Goal: Information Seeking & Learning: Learn about a topic

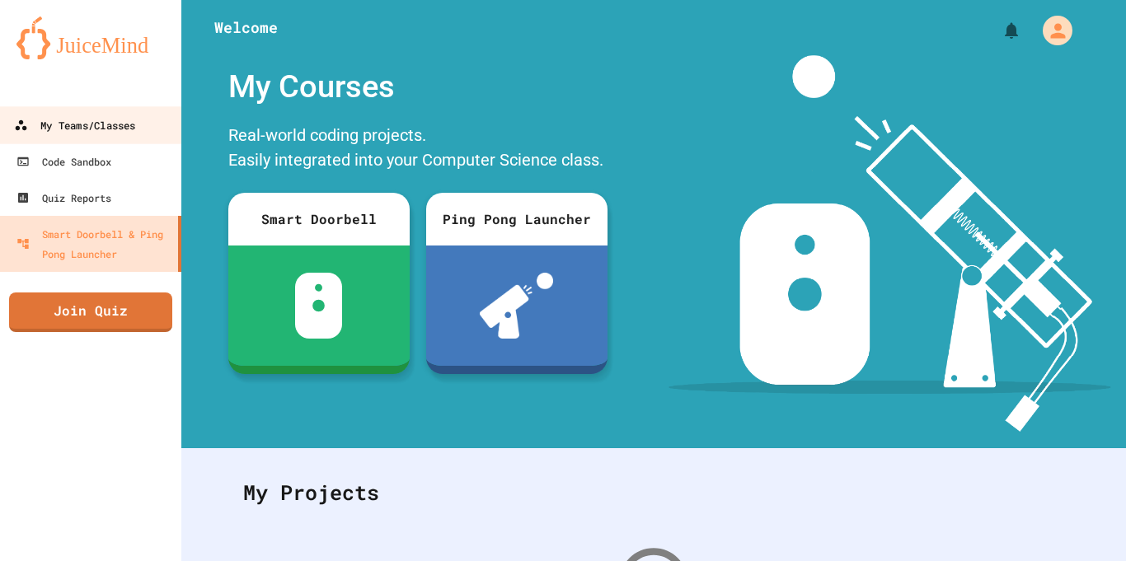
click at [94, 135] on link "My Teams/Classes" at bounding box center [91, 124] width 187 height 37
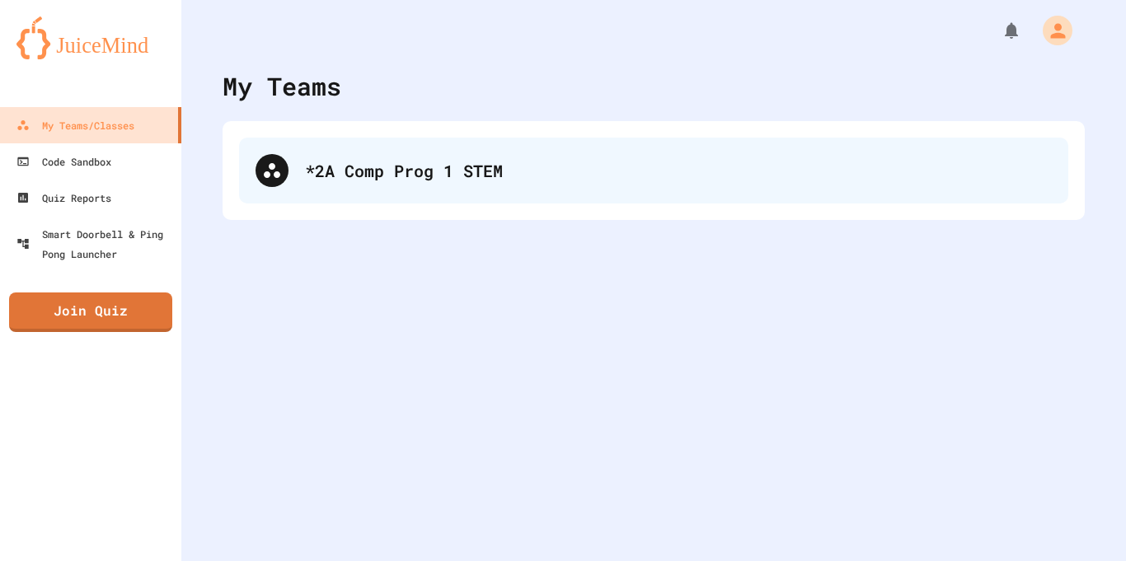
click at [375, 171] on div "*2A Comp Prog 1 STEM" at bounding box center [678, 170] width 747 height 25
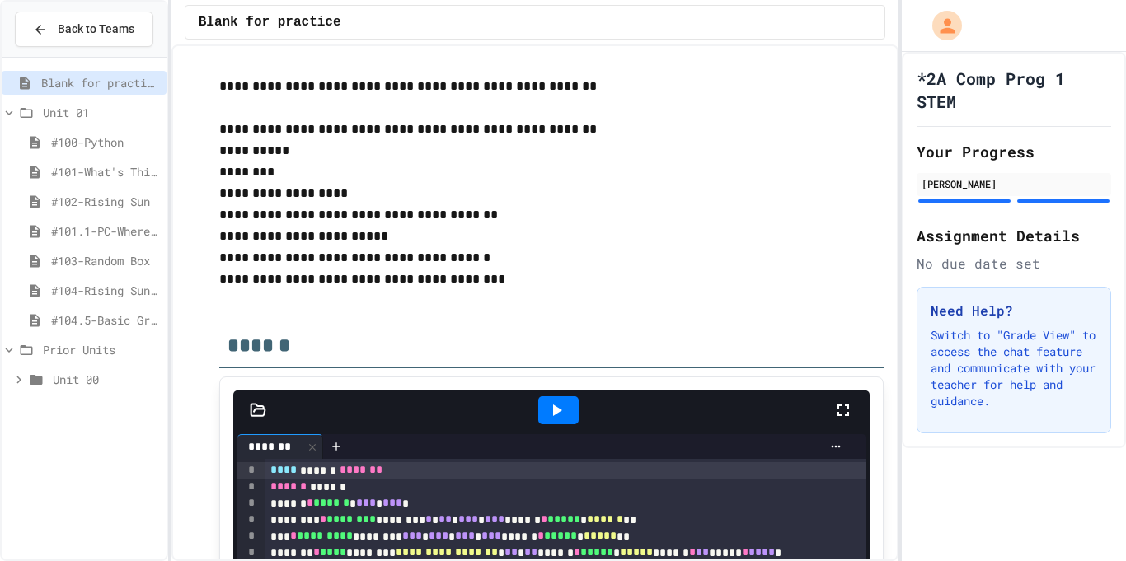
click at [105, 319] on span "#104.5-Basic Graphics Review" at bounding box center [105, 319] width 109 height 17
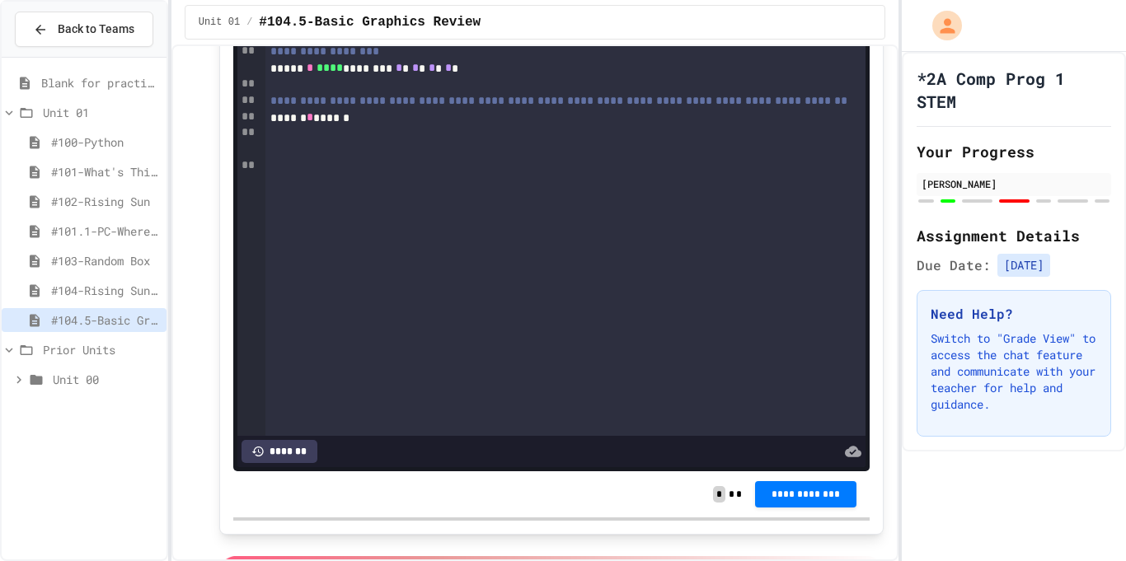
scroll to position [1105, 0]
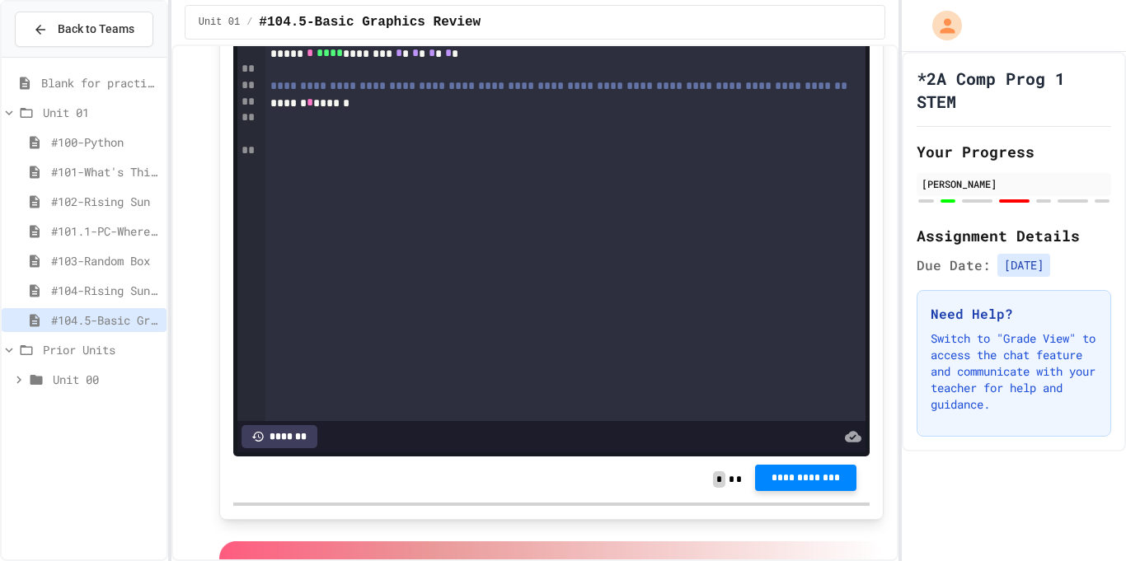
click at [786, 485] on span "**********" at bounding box center [805, 477] width 75 height 13
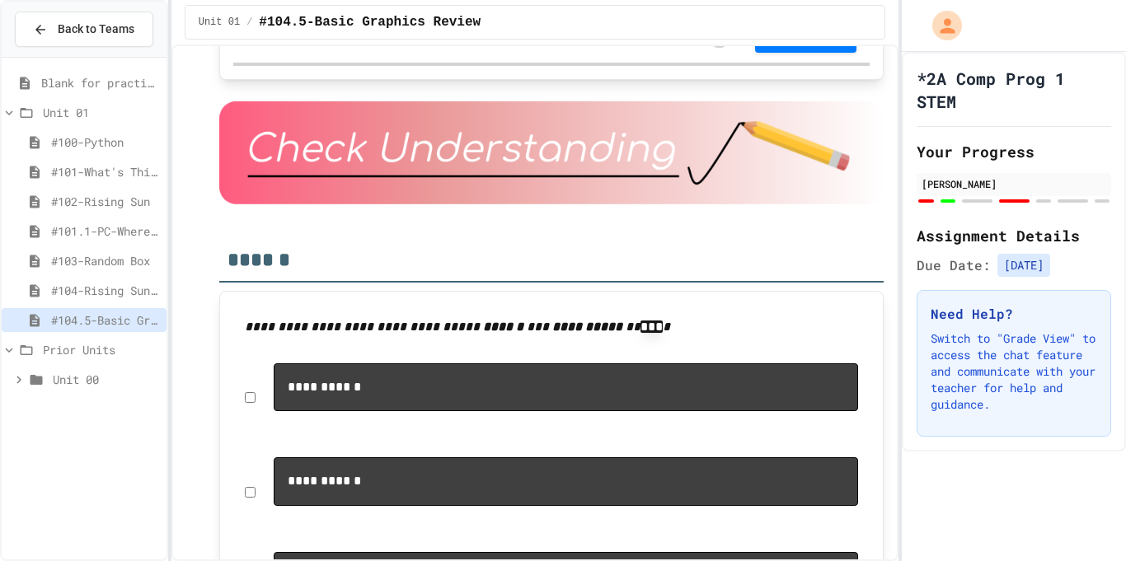
scroll to position [4124, 0]
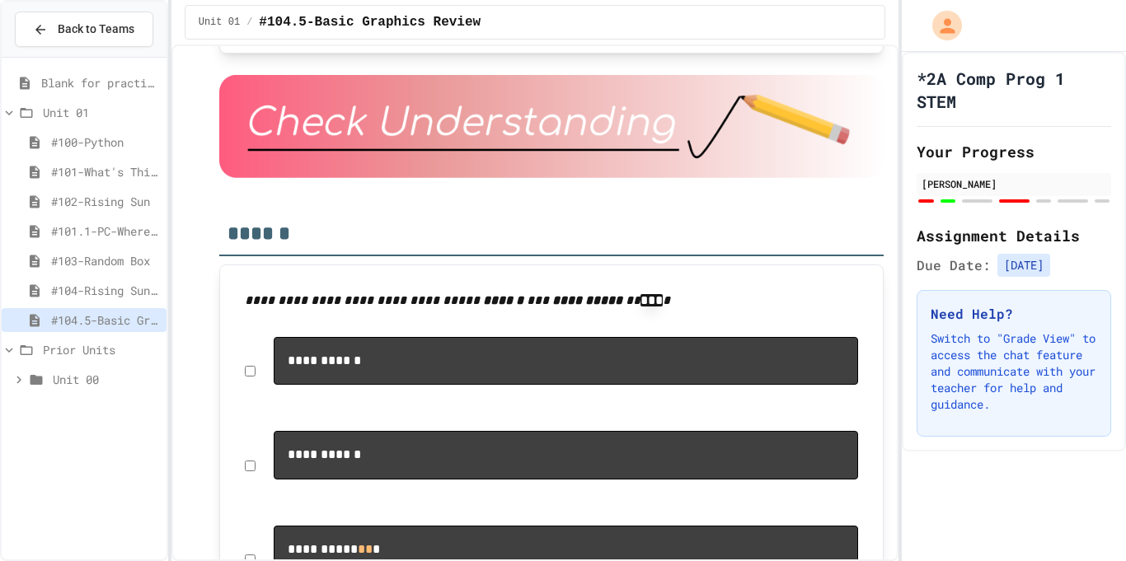
click at [807, 19] on span "**********" at bounding box center [805, 12] width 75 height 13
click at [978, 437] on div "*2A Comp Prog 1 STEM Your Progress [PERSON_NAME] Assignment Details Due Date: […" at bounding box center [1014, 252] width 224 height 400
click at [833, 177] on img at bounding box center [551, 126] width 665 height 102
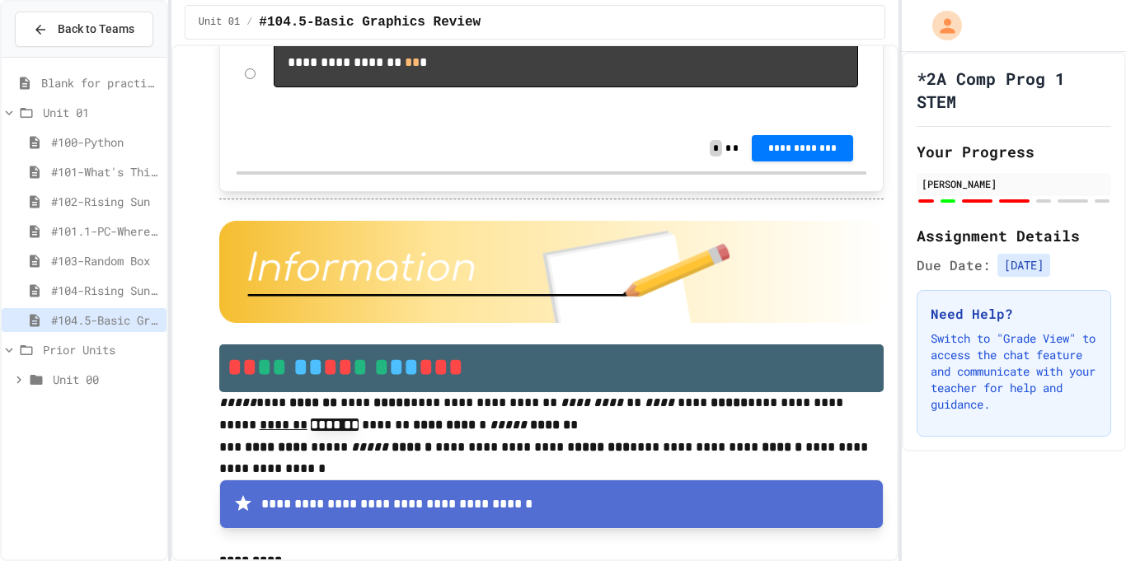
scroll to position [5623, 0]
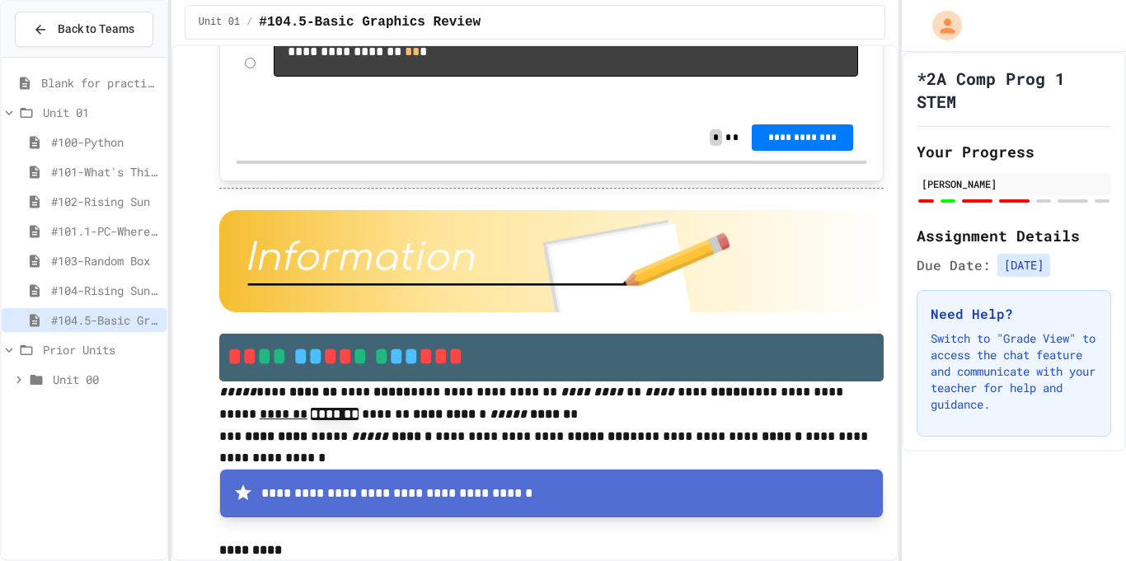
click at [62, 166] on span "#101-What's This ??" at bounding box center [105, 171] width 109 height 17
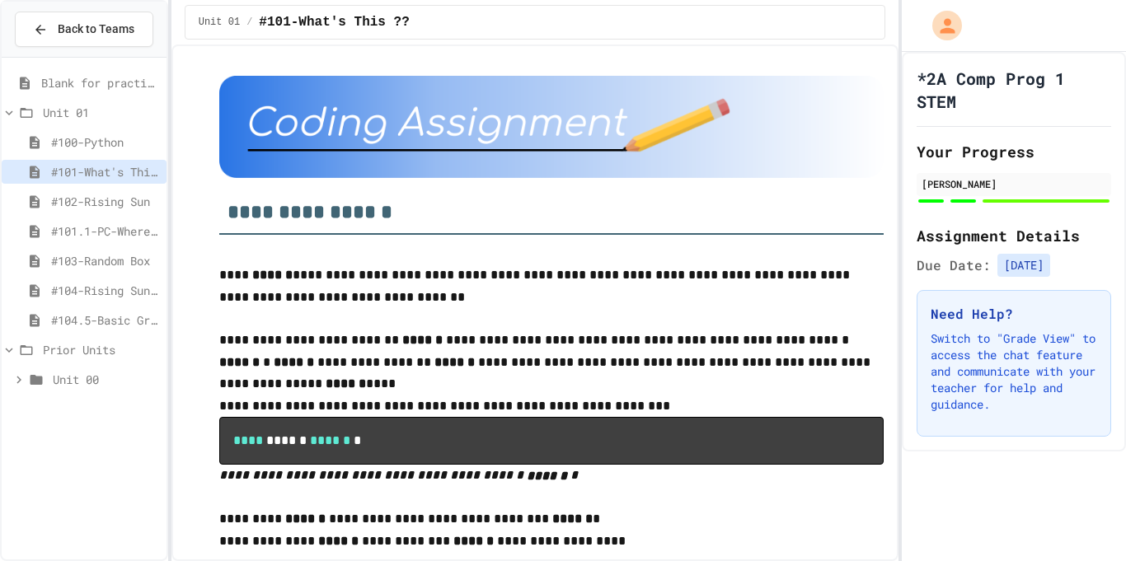
click at [90, 134] on span "#100-Python" at bounding box center [105, 141] width 109 height 17
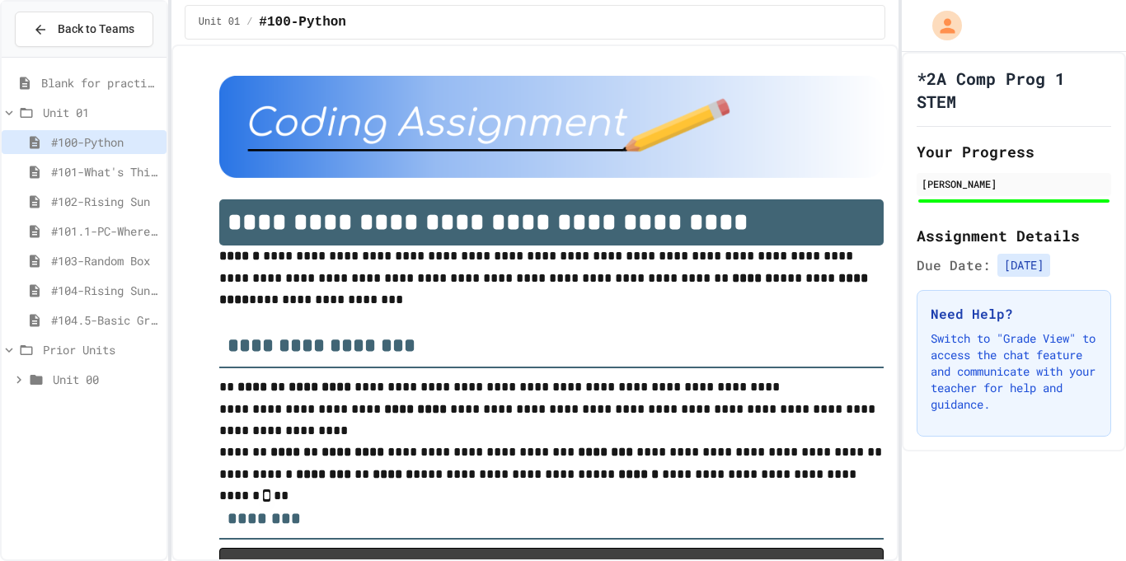
click at [82, 82] on span "Blank for practice" at bounding box center [100, 82] width 119 height 17
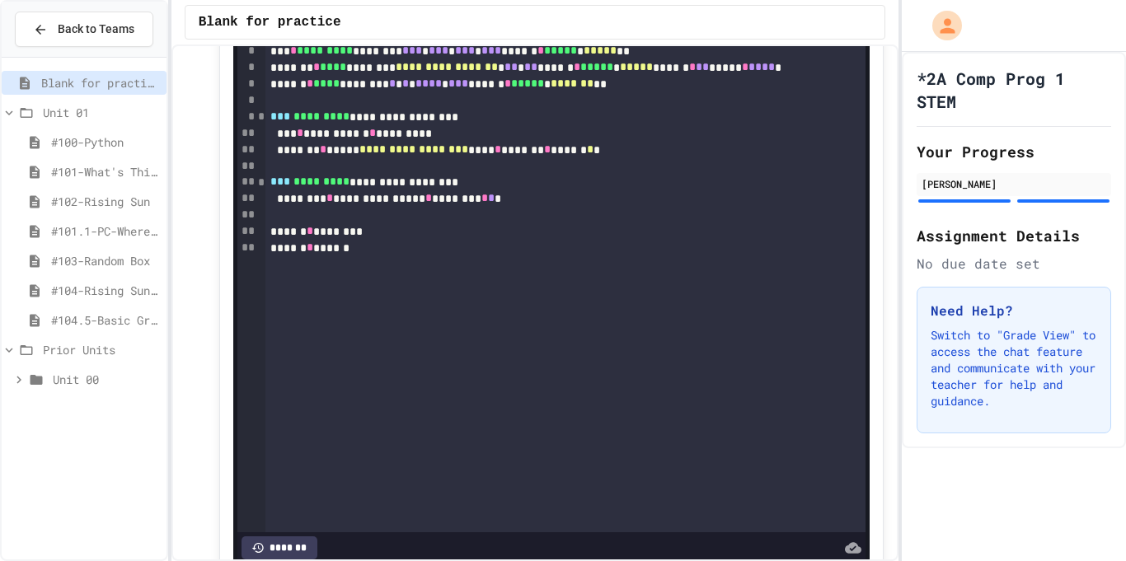
scroll to position [229, 0]
